Goal: Information Seeking & Learning: Learn about a topic

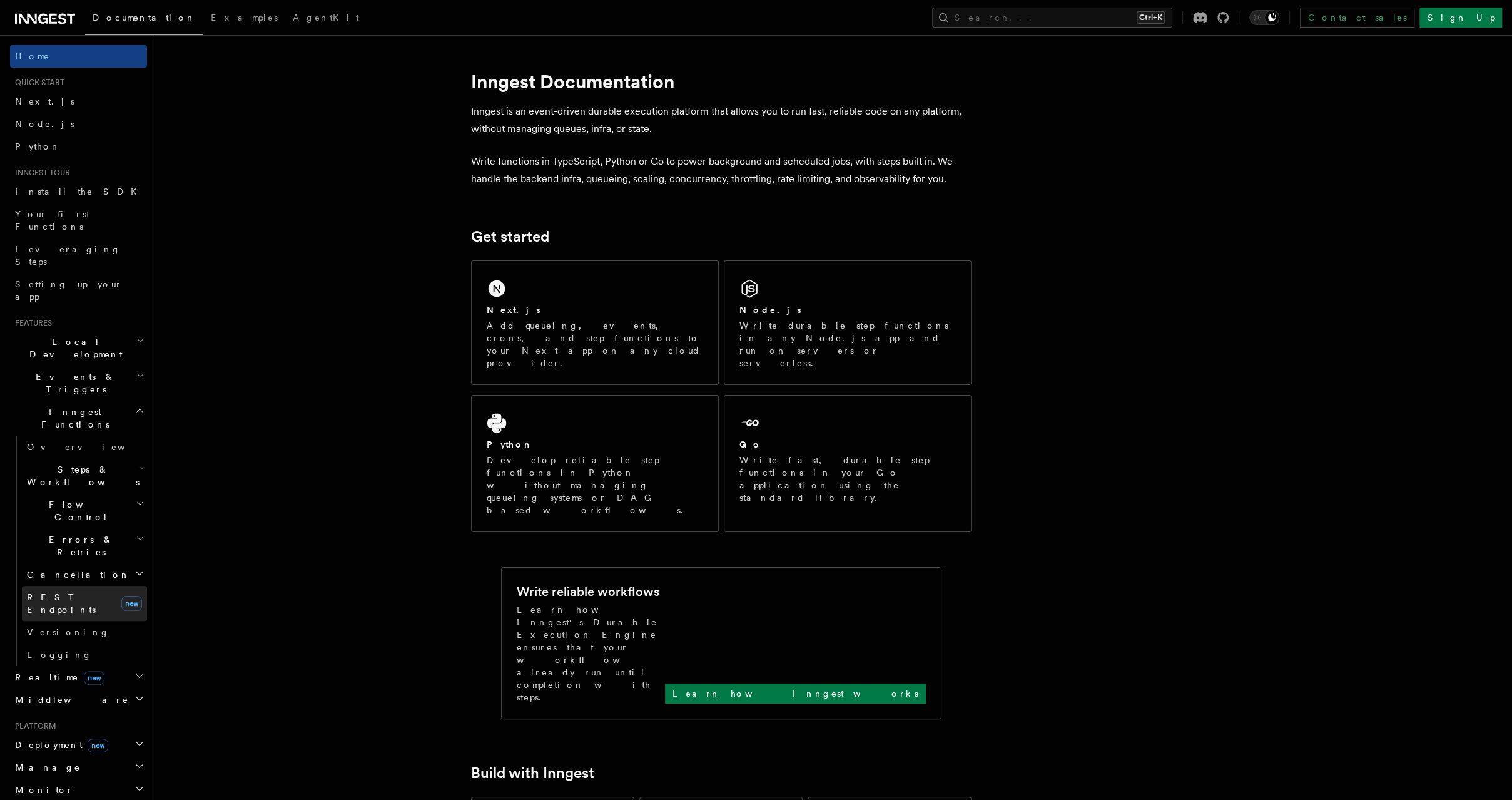
click at [81, 586] on link "REST Endpoints new" at bounding box center [85, 603] width 125 height 35
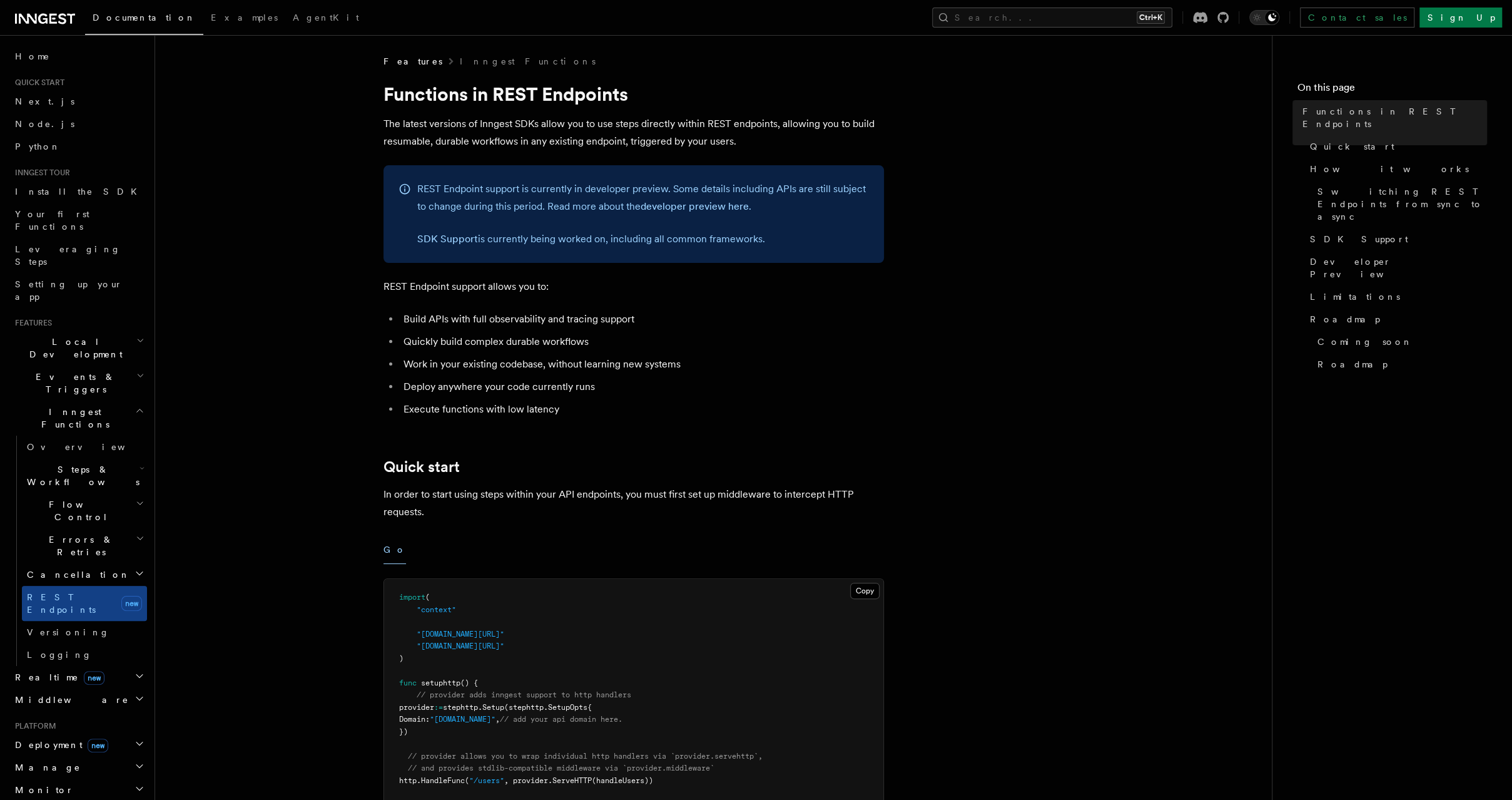
click at [85, 666] on h2 "Realtime new" at bounding box center [79, 677] width 137 height 23
click at [104, 791] on h2 "Deployment new" at bounding box center [79, 803] width 137 height 23
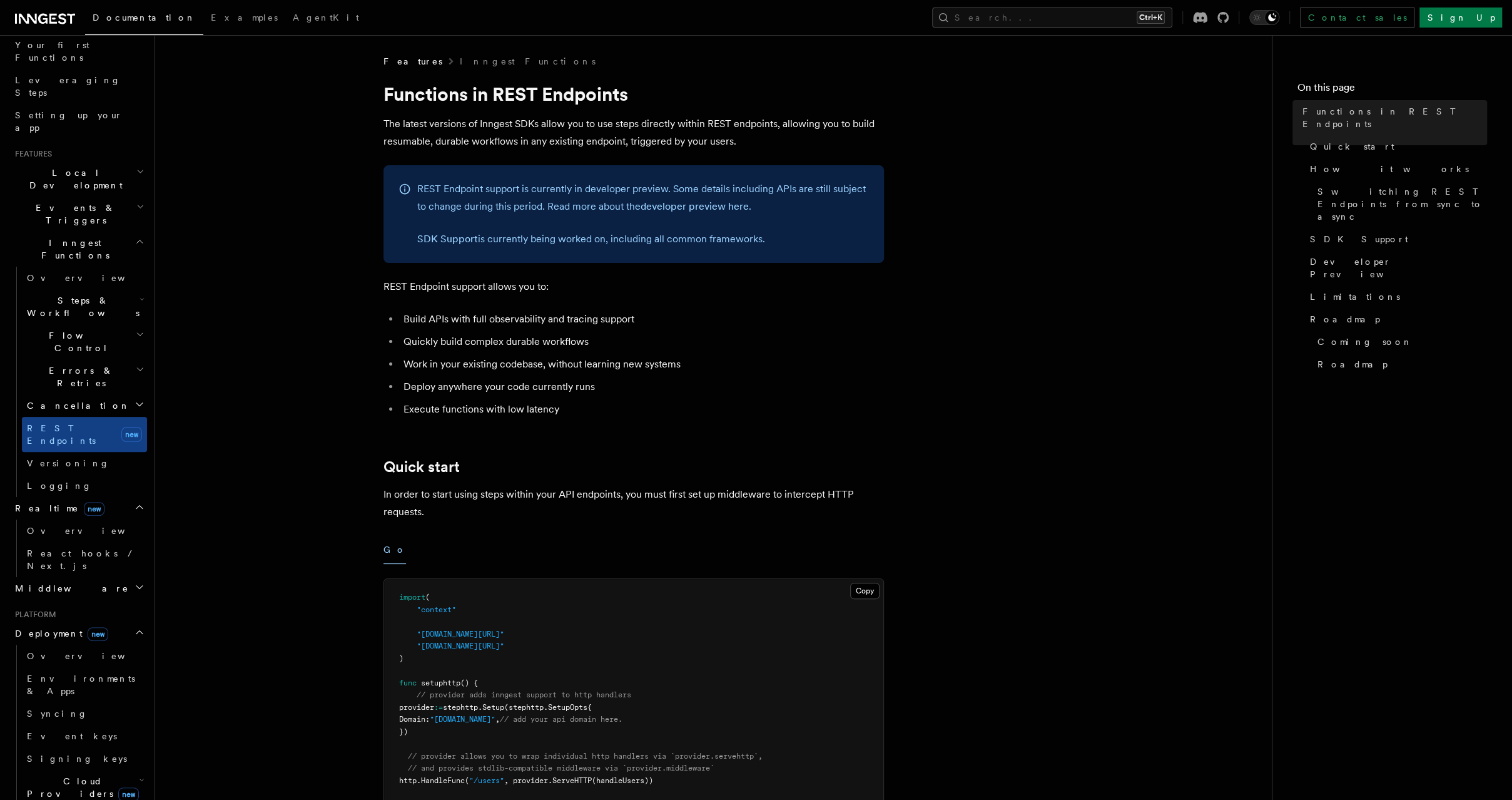
scroll to position [170, 0]
click at [118, 786] on span "new" at bounding box center [128, 793] width 21 height 13
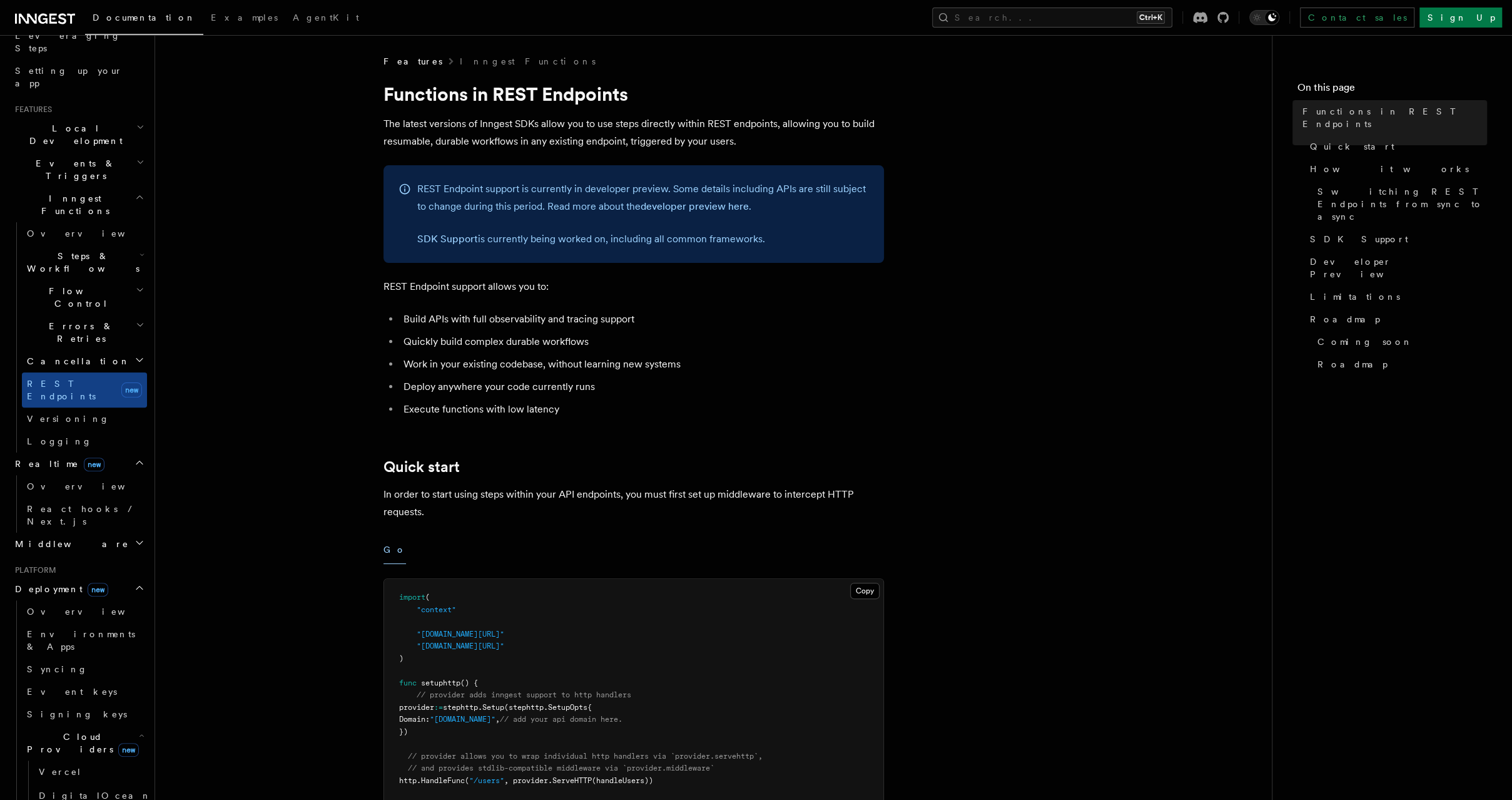
scroll to position [226, 0]
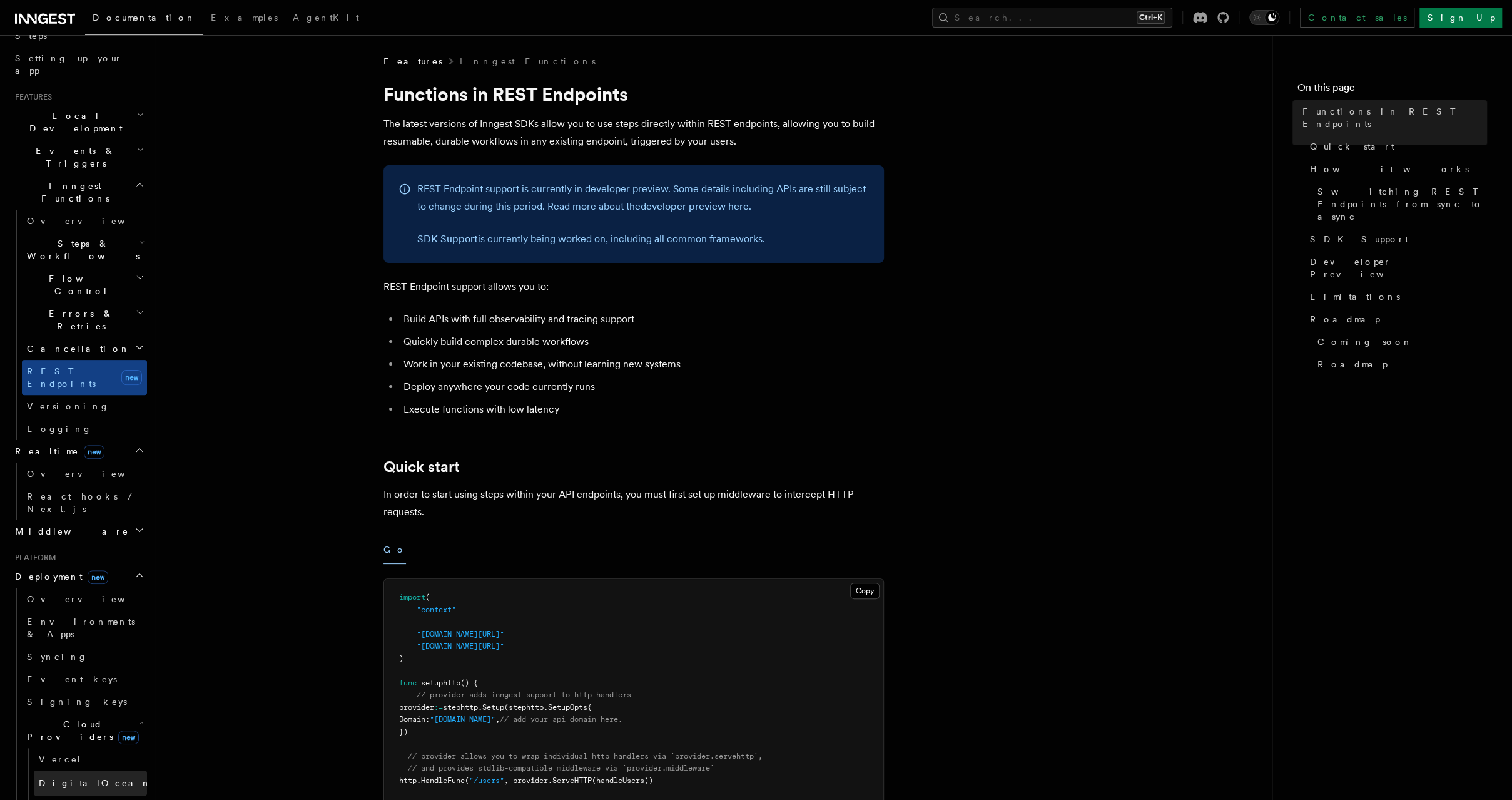
click at [99, 770] on link "DigitalOcean new" at bounding box center [90, 783] width 113 height 25
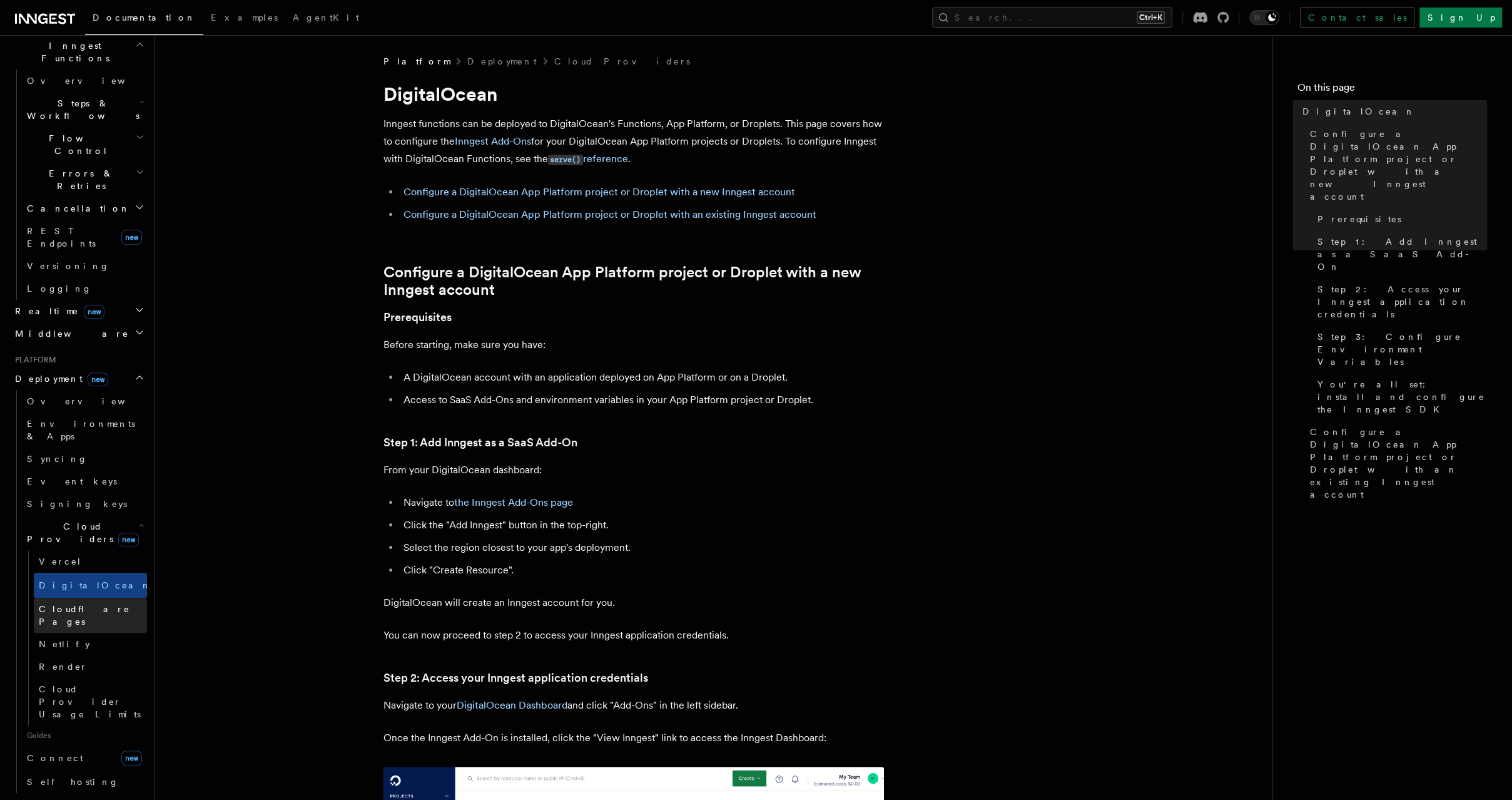
scroll to position [384, 0]
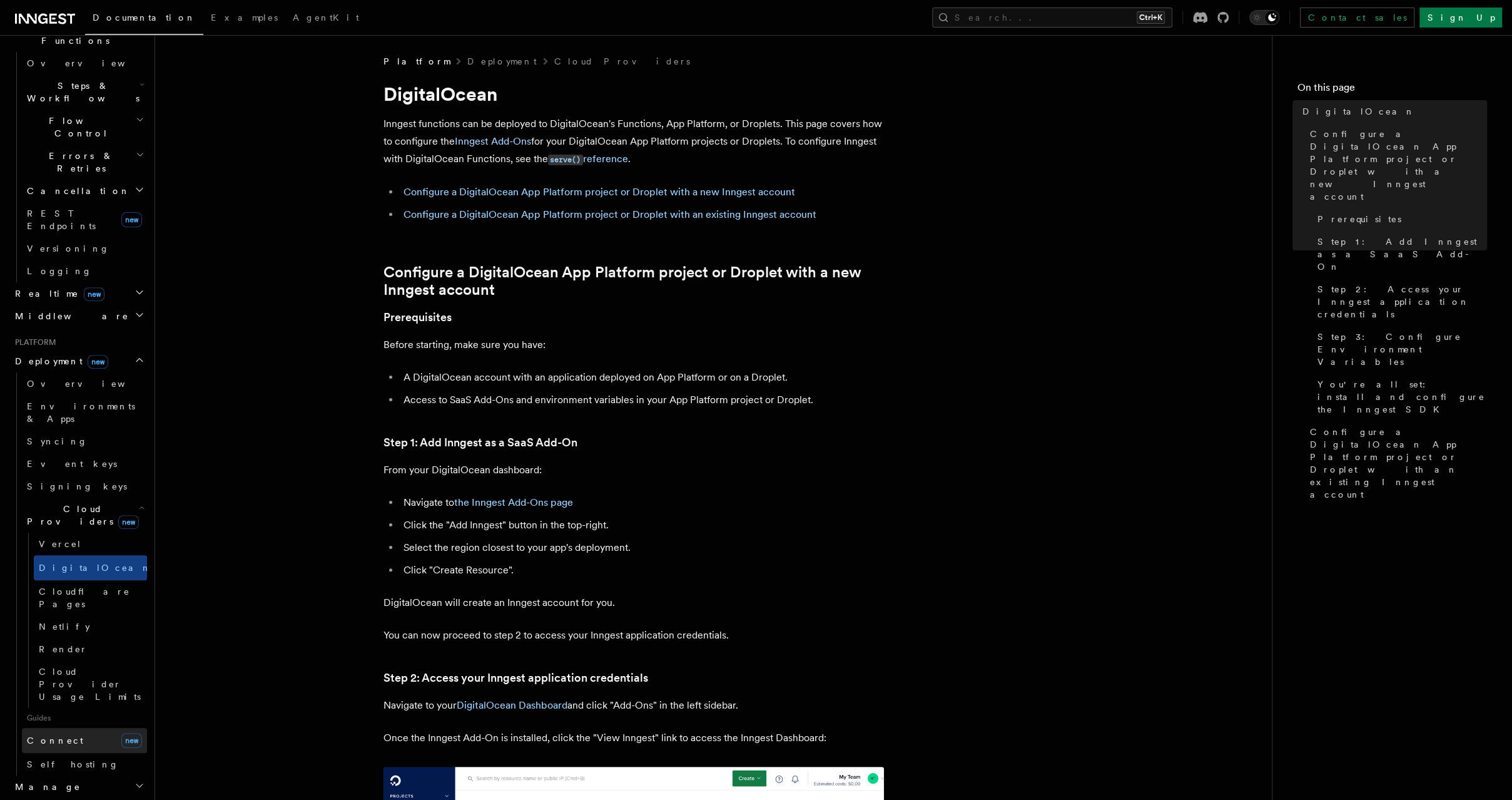
click at [110, 728] on link "Connect new" at bounding box center [85, 740] width 125 height 25
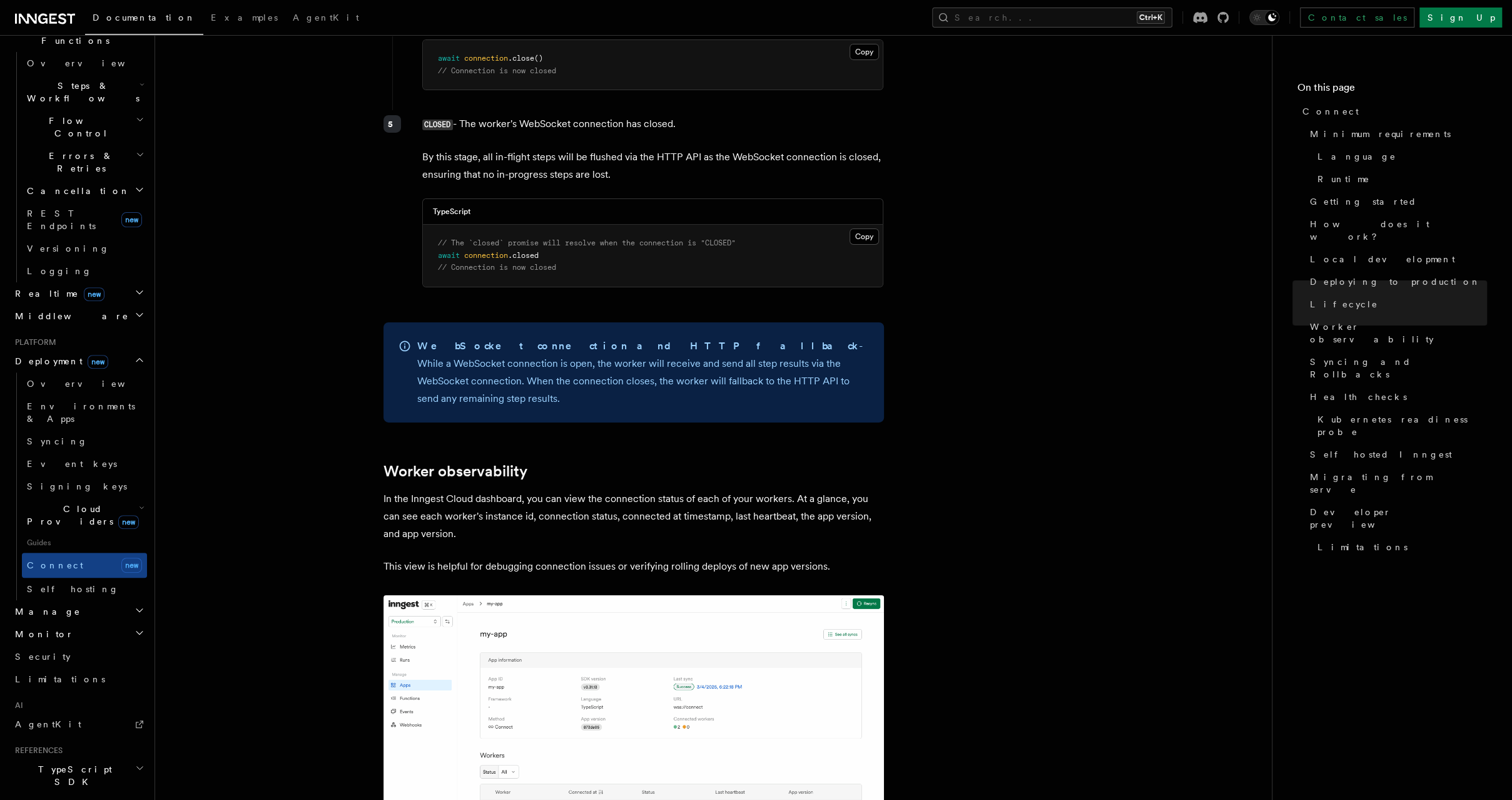
scroll to position [3942, 0]
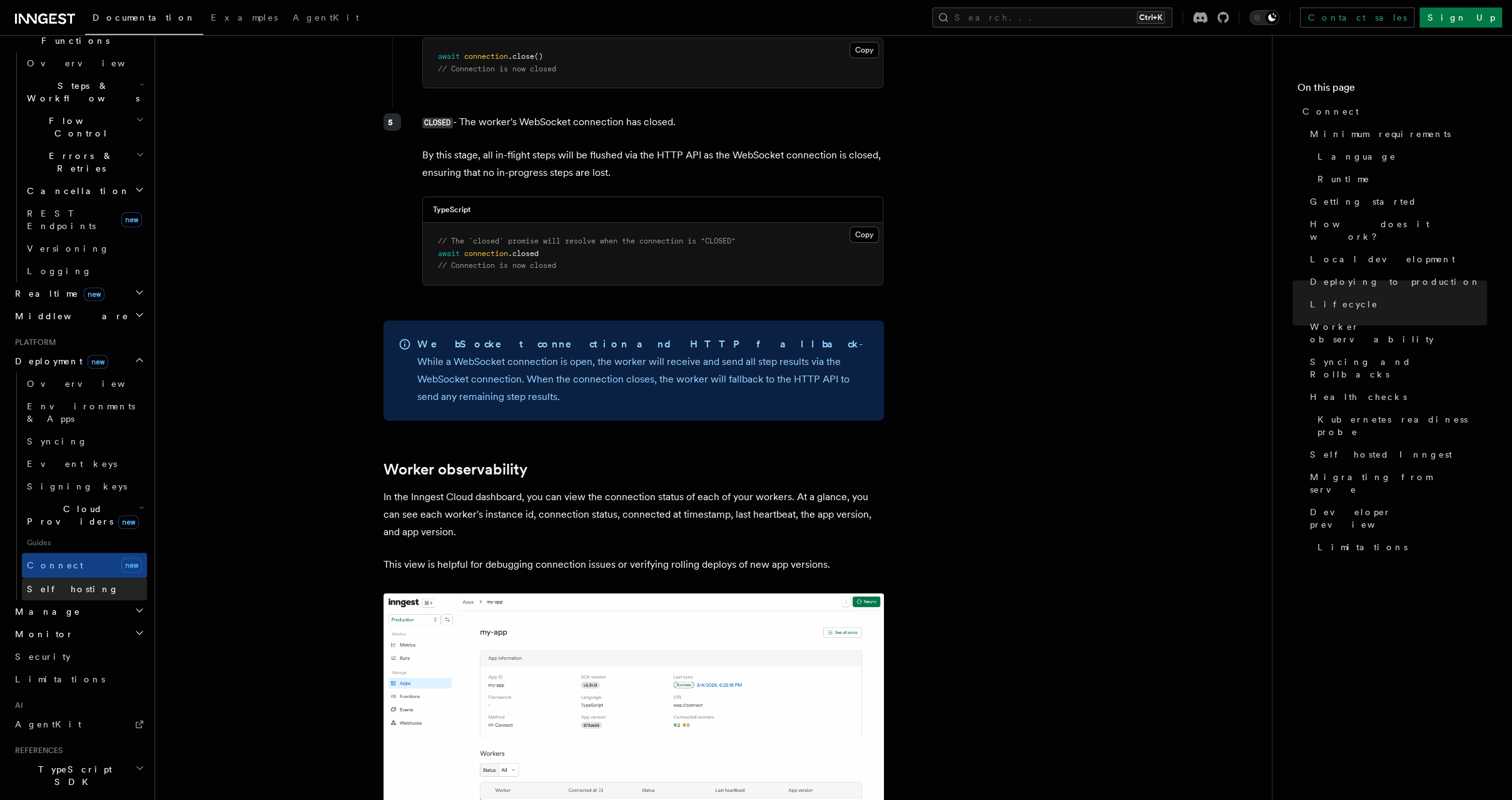
click at [54, 584] on span "Self hosting" at bounding box center [73, 588] width 92 height 10
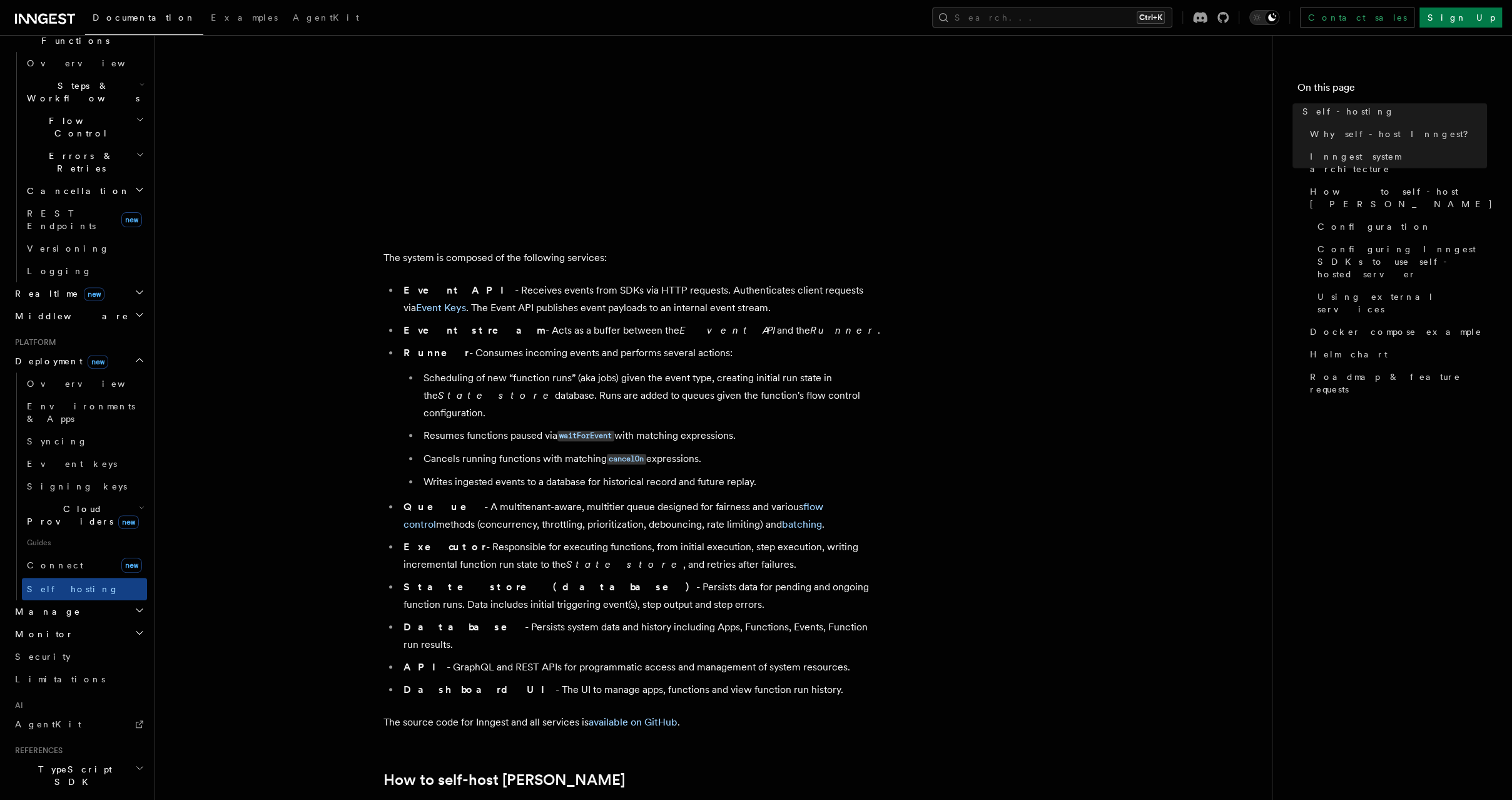
scroll to position [567, 0]
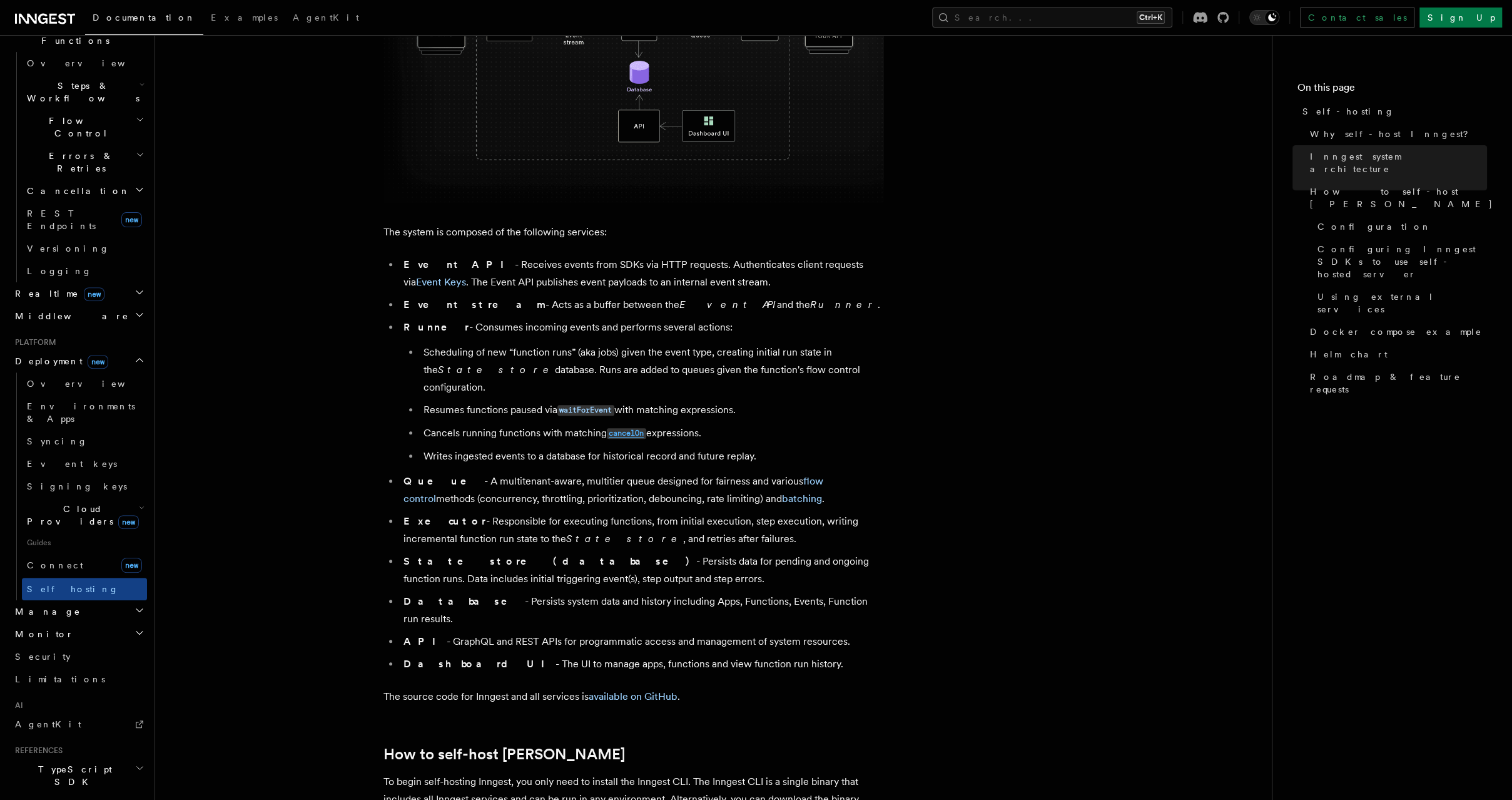
click at [636, 428] on code "cancelOn" at bounding box center [626, 433] width 40 height 11
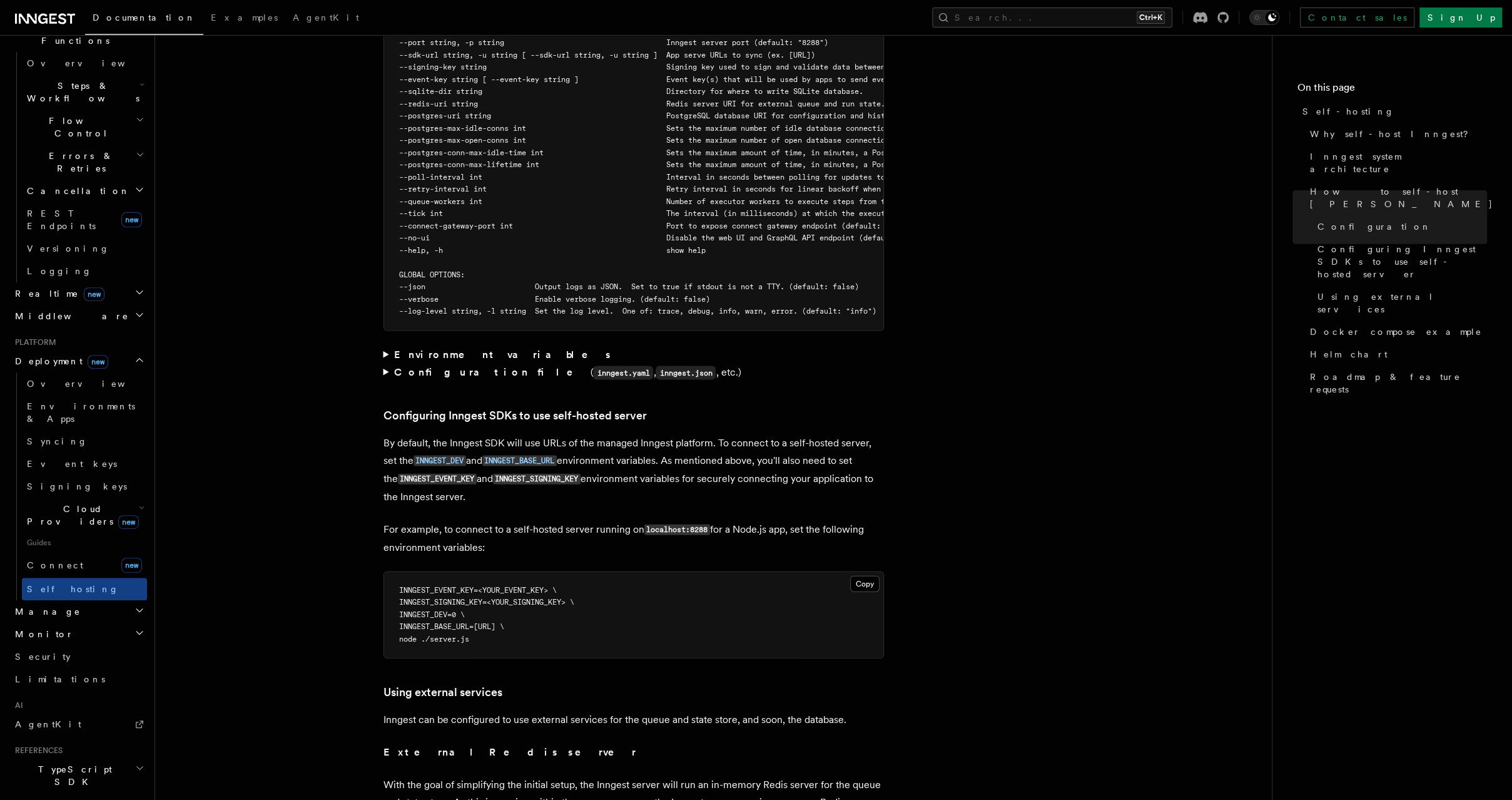
scroll to position [2376, 0]
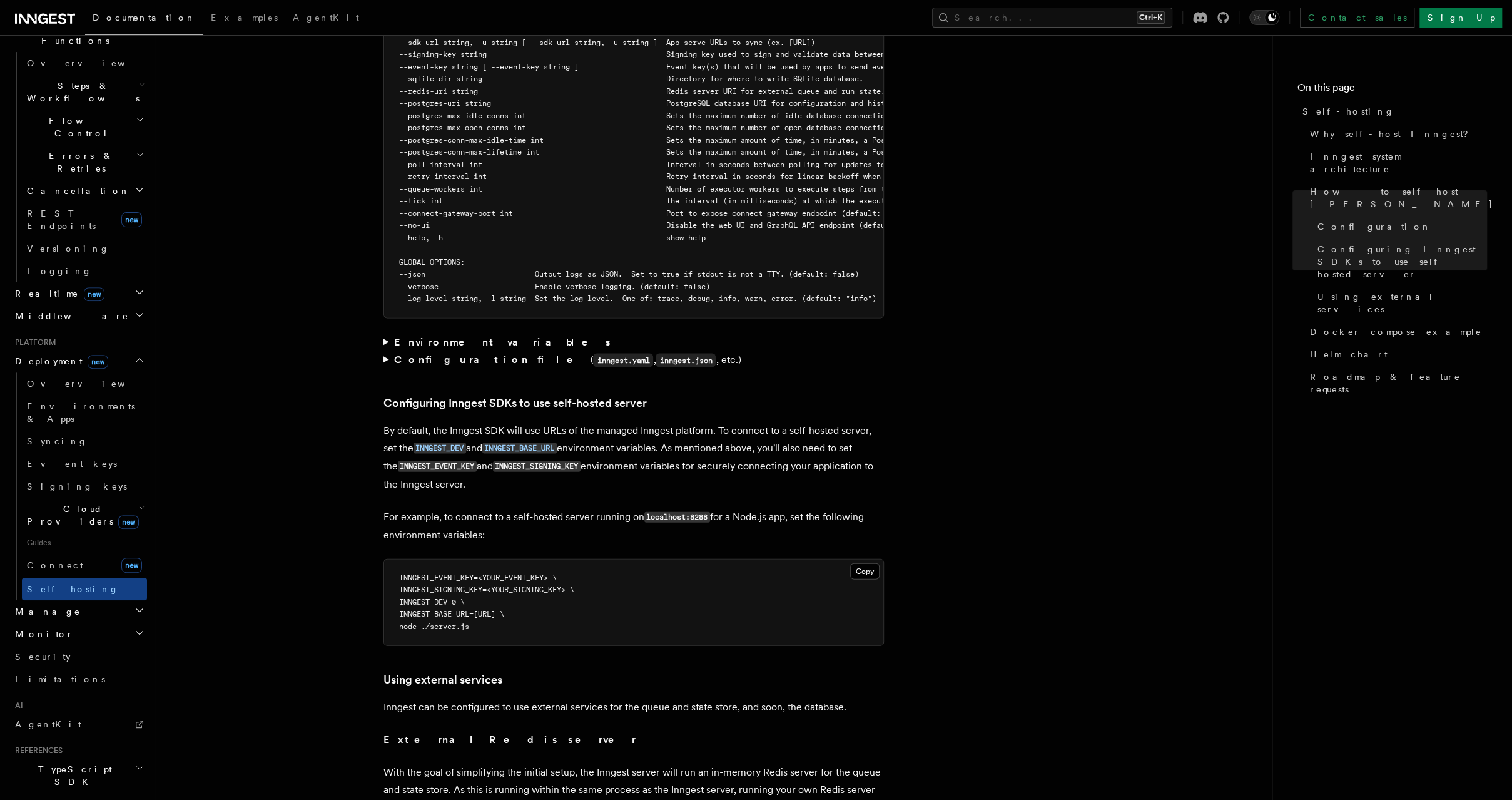
click at [48, 600] on h2 "Manage" at bounding box center [79, 611] width 137 height 23
click at [54, 773] on h2 "Monitor" at bounding box center [79, 785] width 137 height 23
click at [75, 795] on link "Insights new" at bounding box center [85, 807] width 125 height 25
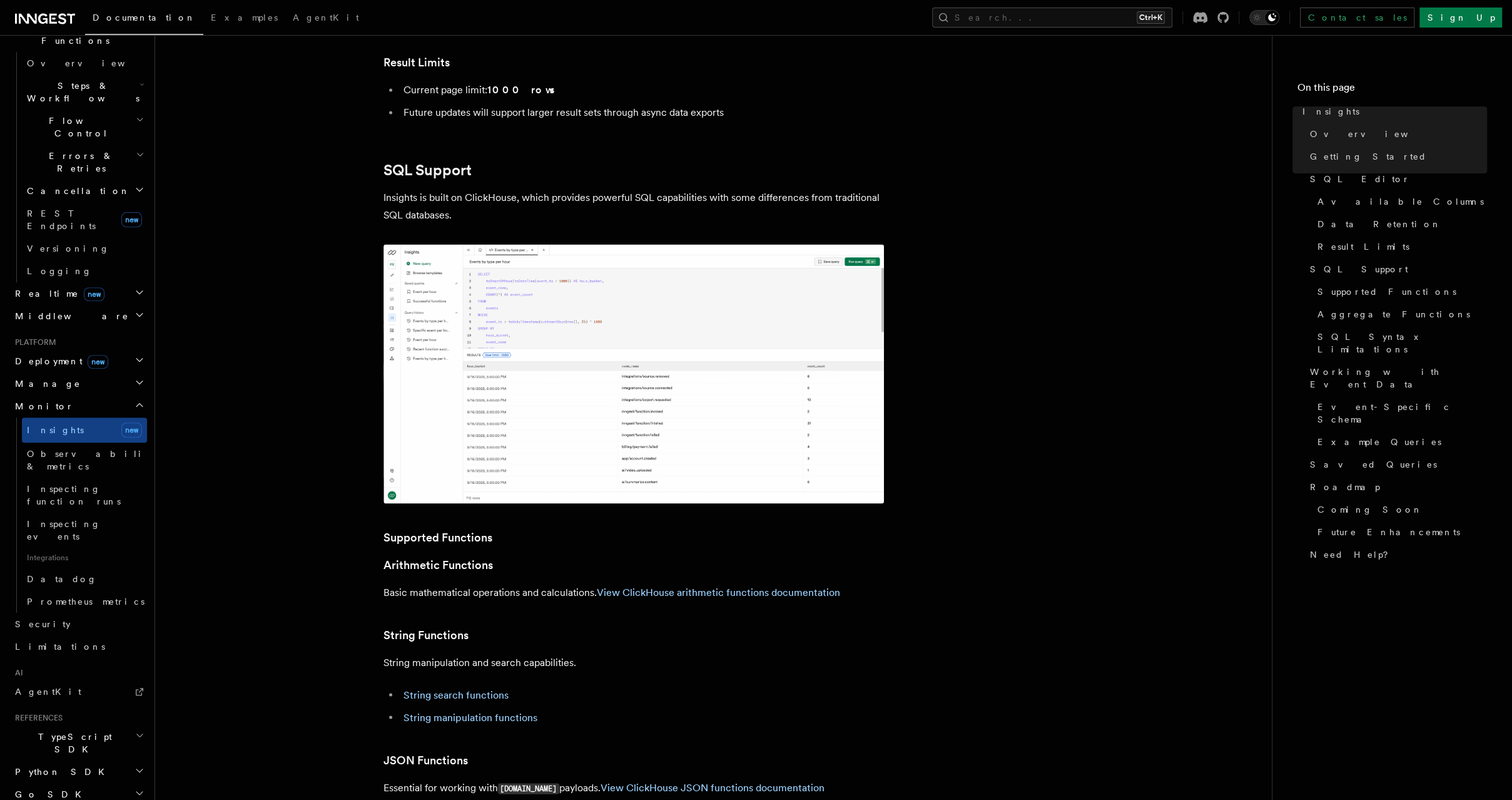
scroll to position [2158, 0]
